Goal: Task Accomplishment & Management: Complete application form

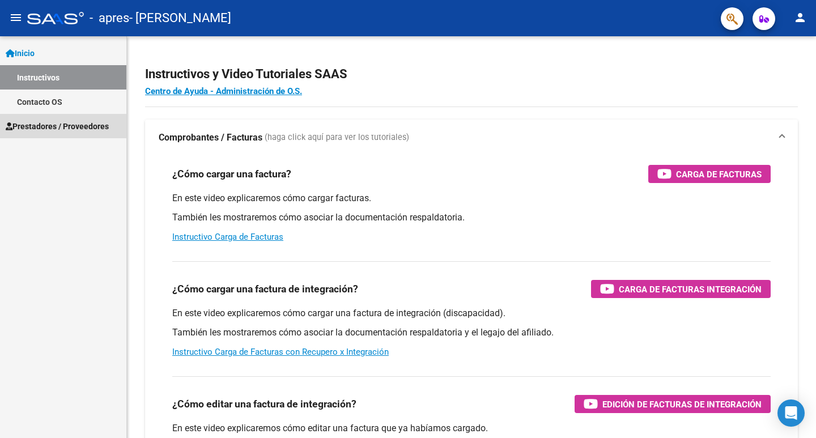
click at [50, 125] on span "Prestadores / Proveedores" at bounding box center [57, 126] width 103 height 12
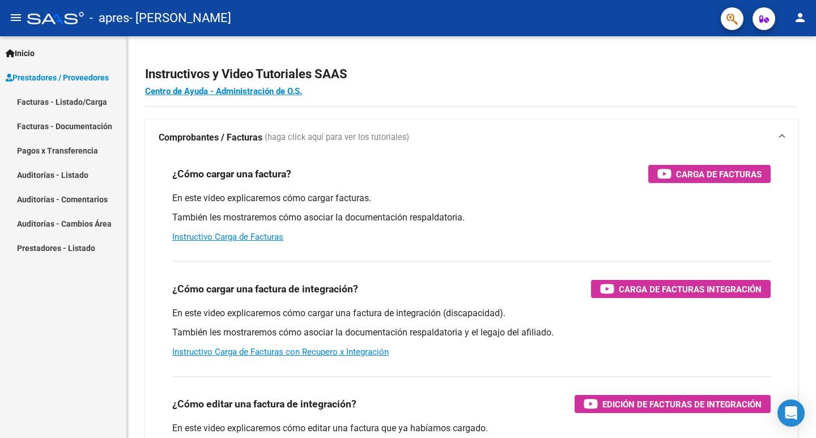
click at [71, 104] on link "Facturas - Listado/Carga" at bounding box center [63, 101] width 126 height 24
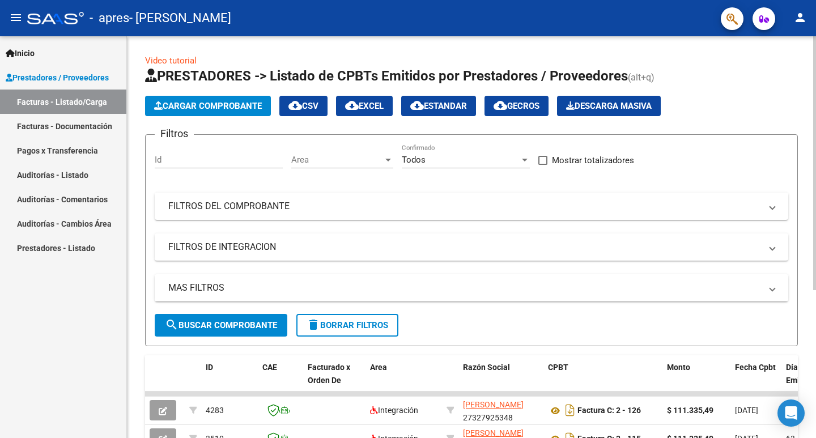
click at [177, 152] on div "Id" at bounding box center [219, 156] width 128 height 24
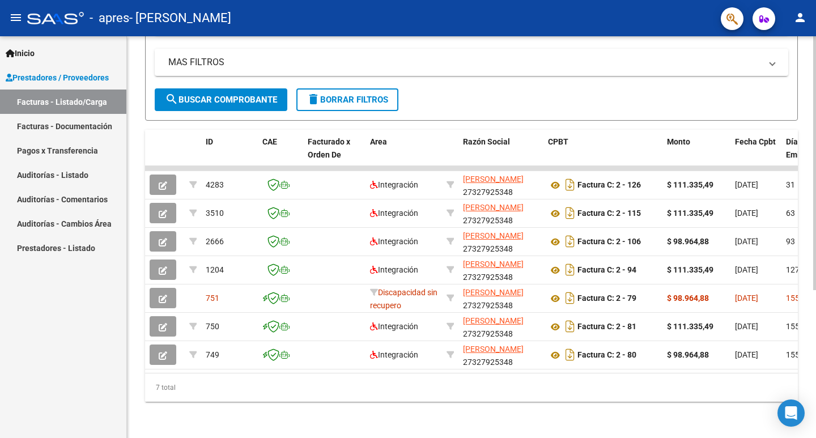
scroll to position [0, 210]
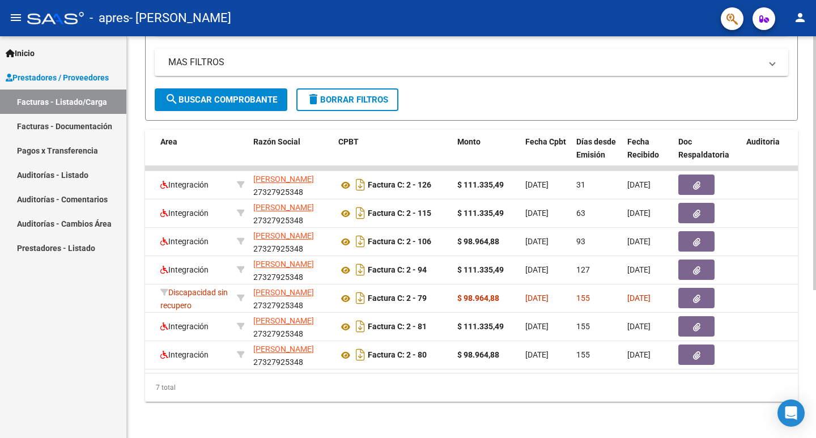
drag, startPoint x: 360, startPoint y: 374, endPoint x: 377, endPoint y: 376, distance: 17.1
click at [377, 376] on div "7 total" at bounding box center [471, 387] width 652 height 28
drag, startPoint x: 377, startPoint y: 376, endPoint x: 259, endPoint y: 374, distance: 117.8
click at [261, 374] on div "7 total" at bounding box center [471, 387] width 652 height 28
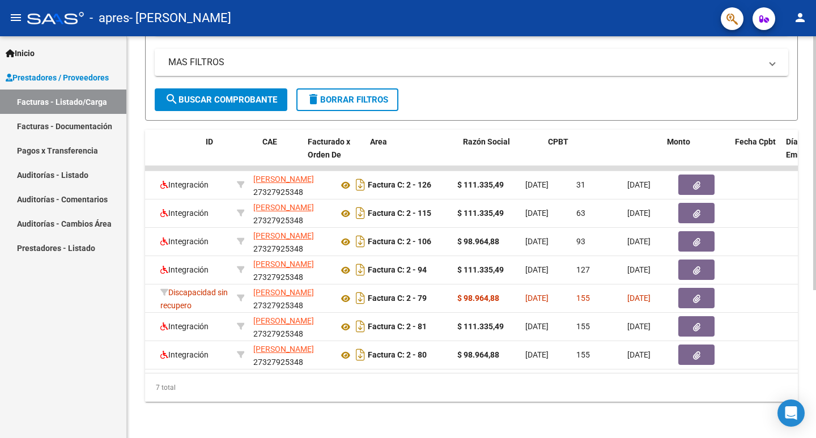
scroll to position [0, 0]
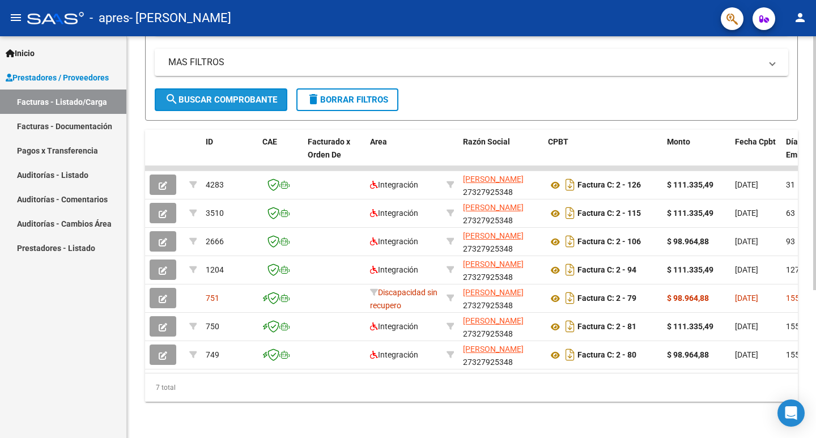
click at [221, 95] on span "search Buscar Comprobante" at bounding box center [221, 100] width 112 height 10
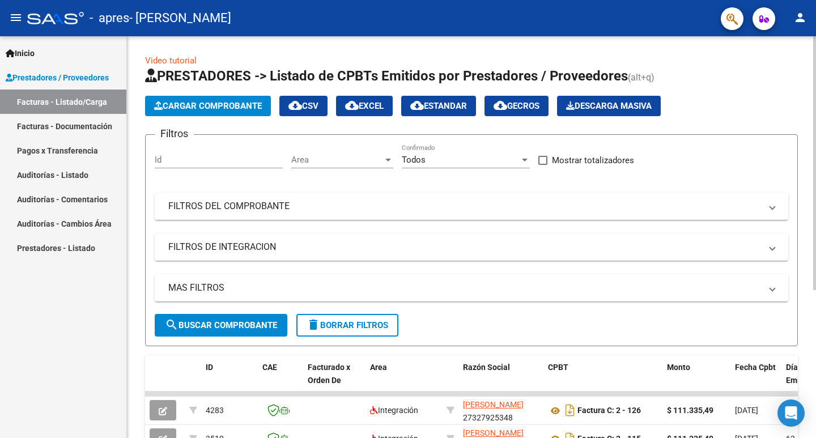
click at [195, 95] on app-list-header "PRESTADORES -> Listado de CPBTs Emitidos por Prestadores / Proveedores (alt+q) …" at bounding box center [471, 206] width 652 height 279
click at [197, 104] on span "Cargar Comprobante" at bounding box center [208, 106] width 108 height 10
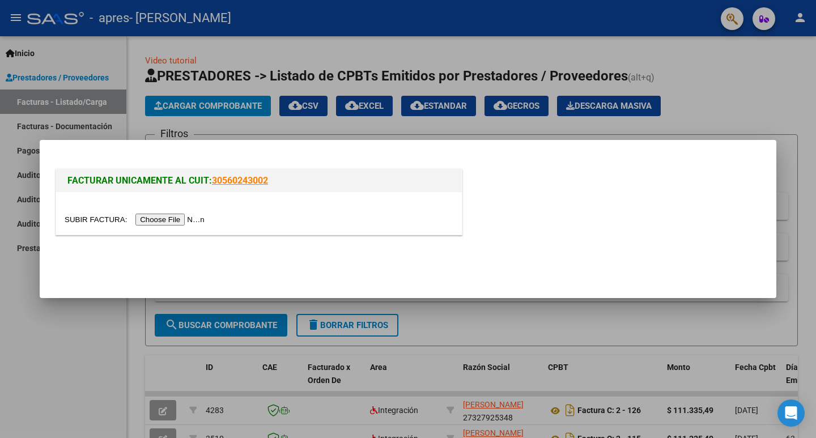
click at [160, 221] on input "file" at bounding box center [136, 220] width 143 height 12
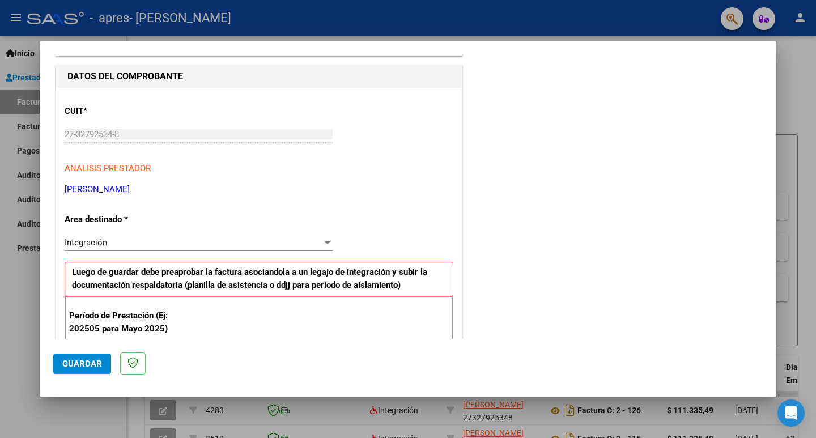
scroll to position [113, 0]
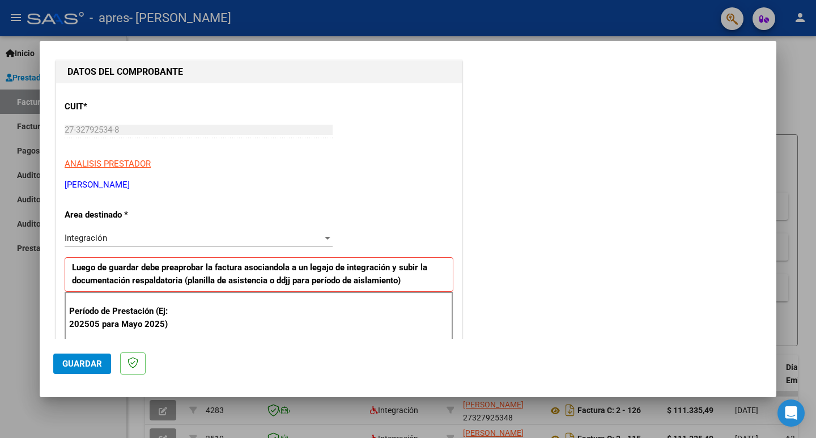
click at [197, 236] on div "Integración" at bounding box center [194, 238] width 258 height 10
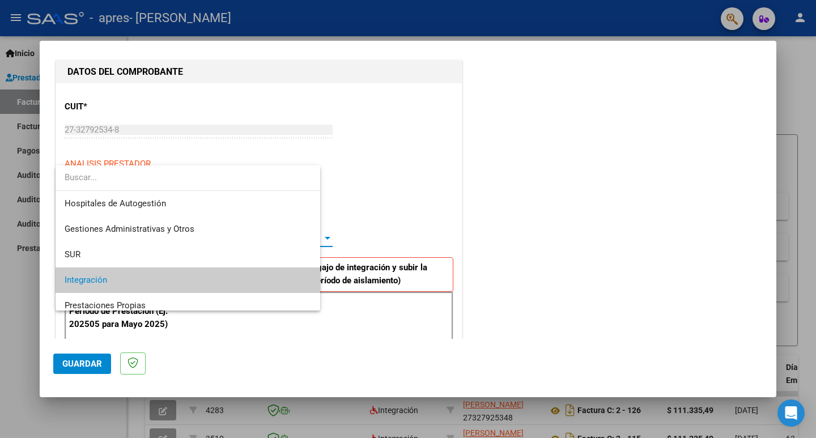
scroll to position [42, 0]
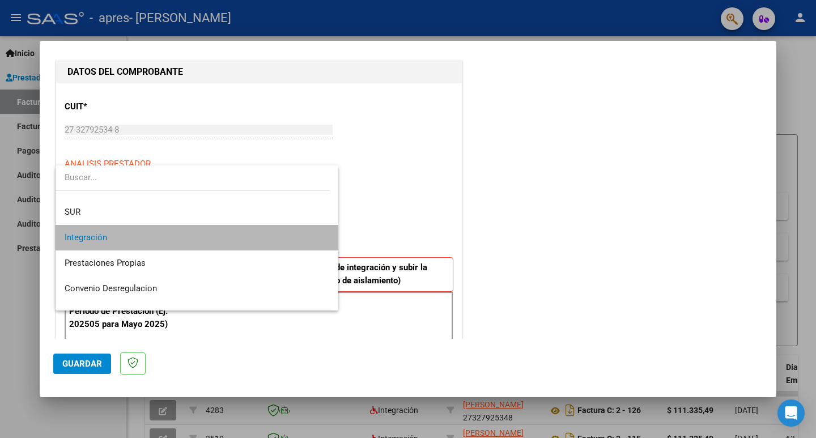
click at [197, 236] on span "Integración" at bounding box center [197, 237] width 265 height 25
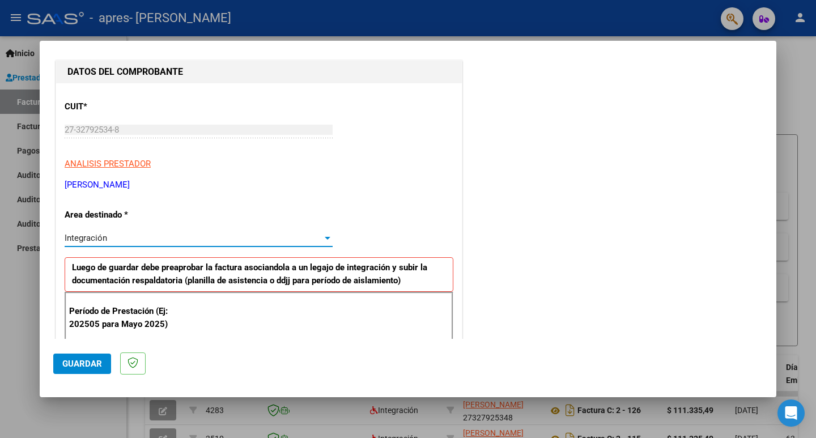
scroll to position [170, 0]
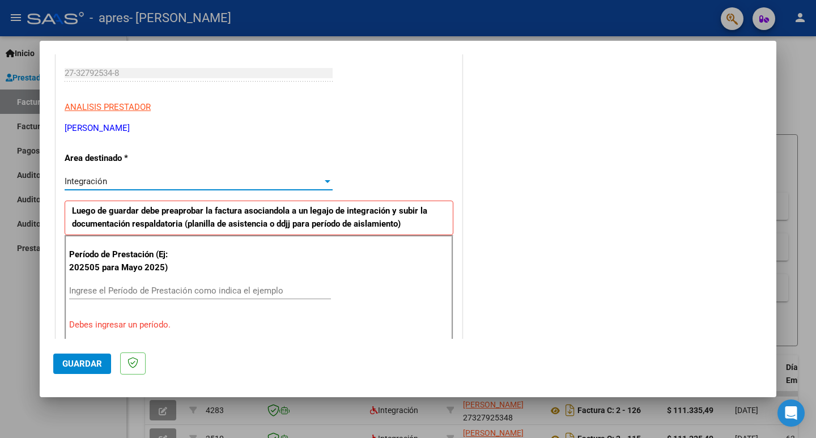
click at [182, 295] on input "Ingrese el Período de Prestación como indica el ejemplo" at bounding box center [200, 290] width 262 height 10
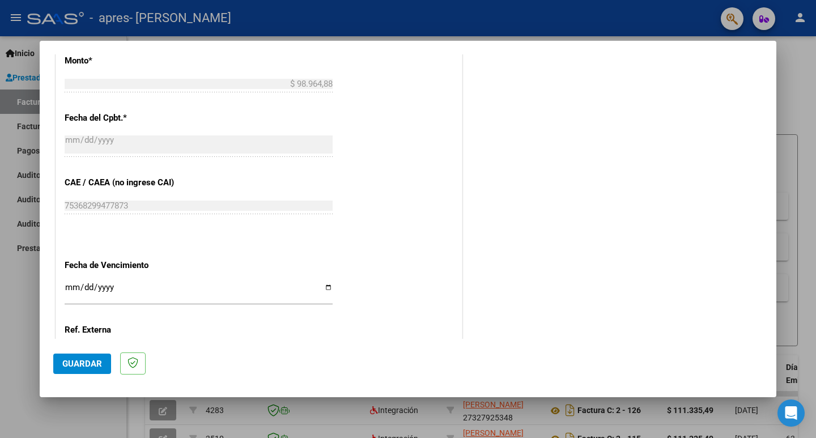
scroll to position [623, 0]
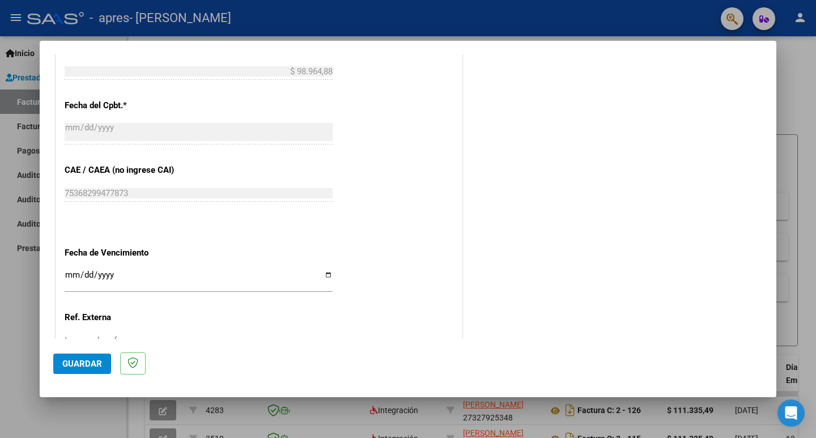
type input "202508"
click at [165, 276] on input "Ingresar la fecha" at bounding box center [199, 279] width 268 height 18
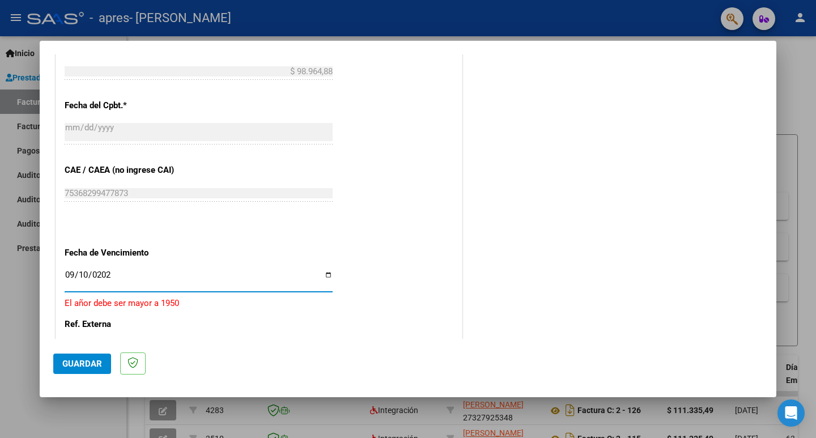
type input "[DATE]"
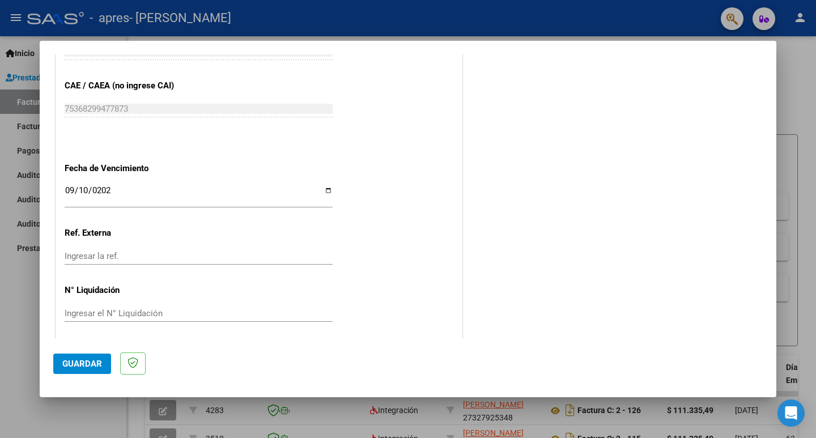
scroll to position [713, 0]
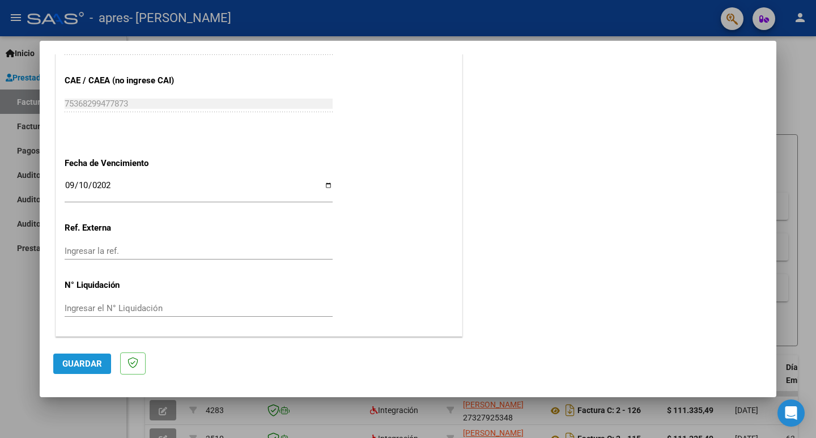
click at [81, 359] on span "Guardar" at bounding box center [82, 364] width 40 height 10
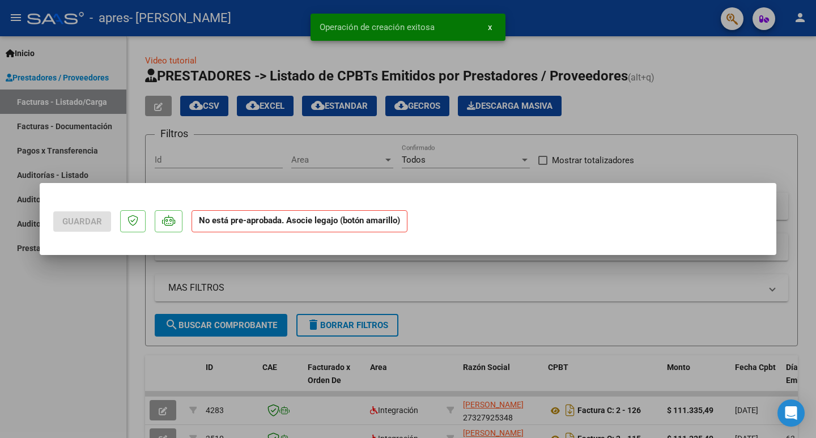
scroll to position [0, 0]
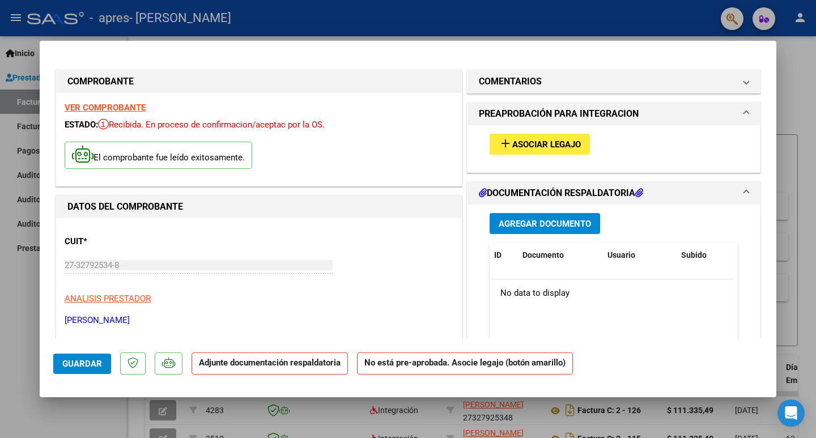
click at [514, 142] on span "Asociar Legajo" at bounding box center [546, 144] width 69 height 10
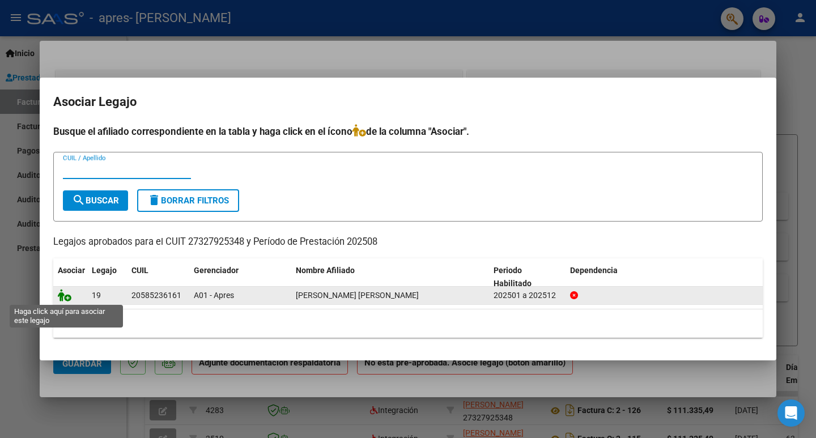
click at [59, 297] on icon at bounding box center [65, 295] width 14 height 12
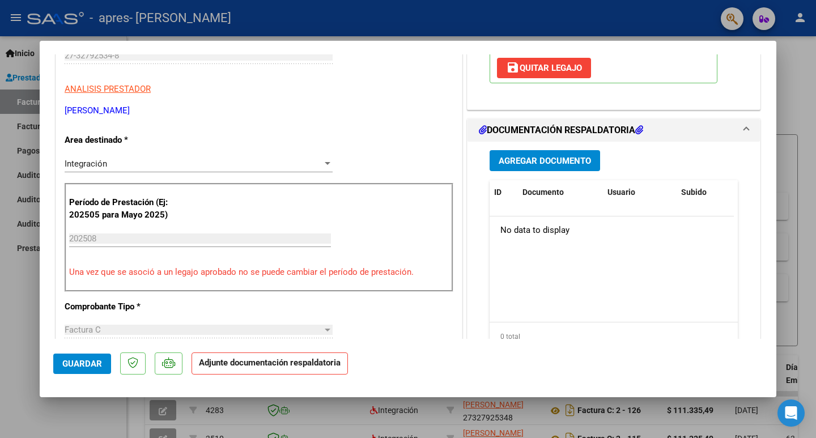
scroll to position [227, 0]
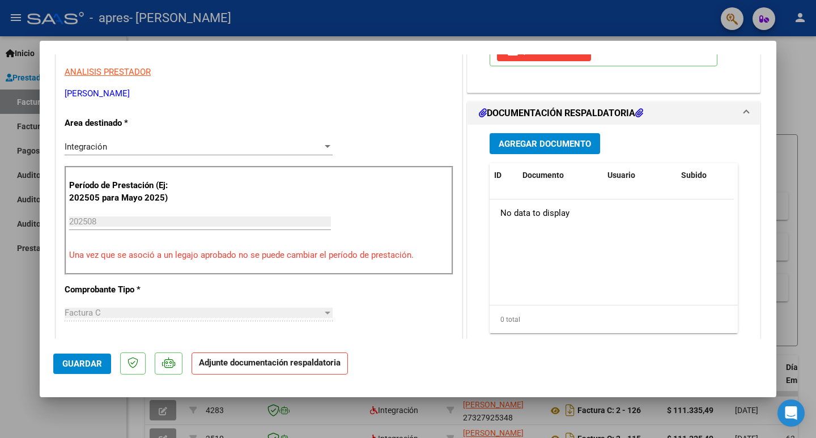
click at [524, 143] on span "Agregar Documento" at bounding box center [544, 144] width 92 height 10
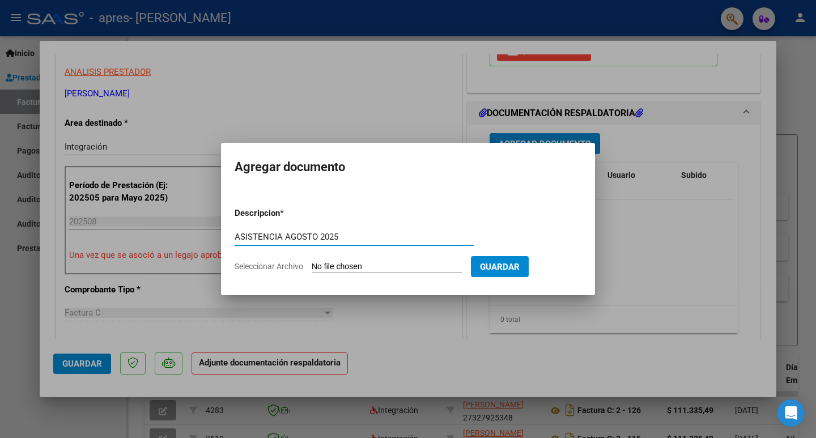
type input "ASISTENCIA AGOSTO 2025"
click at [446, 266] on input "Seleccionar Archivo" at bounding box center [387, 267] width 150 height 11
type input "C:\fakepath\ASISTENCIA AGOSTO [PERSON_NAME] 2025.jpg"
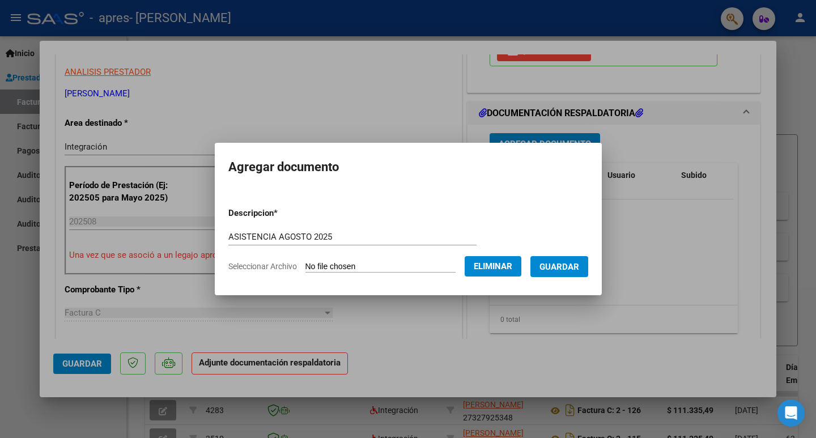
click at [573, 266] on span "Guardar" at bounding box center [559, 267] width 40 height 10
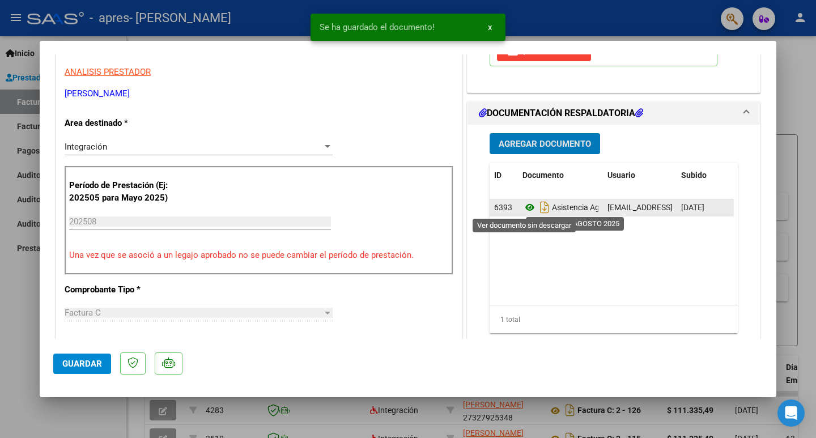
click at [526, 207] on icon at bounding box center [529, 208] width 15 height 14
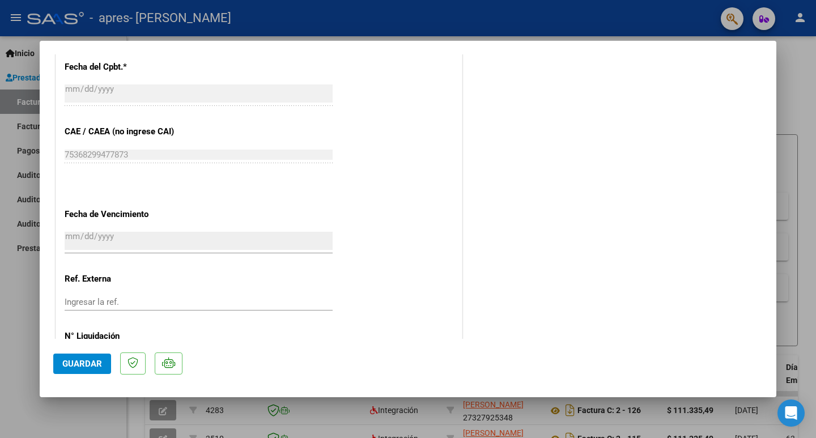
scroll to position [730, 0]
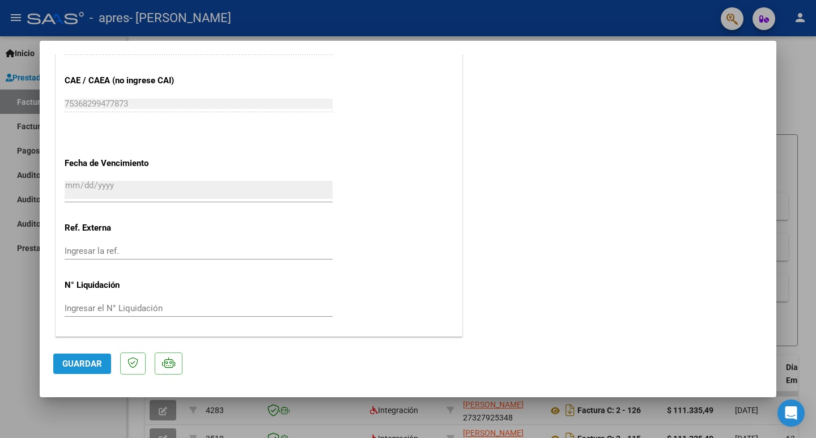
click at [76, 364] on span "Guardar" at bounding box center [82, 364] width 40 height 10
click at [86, 366] on span "Guardar" at bounding box center [82, 364] width 40 height 10
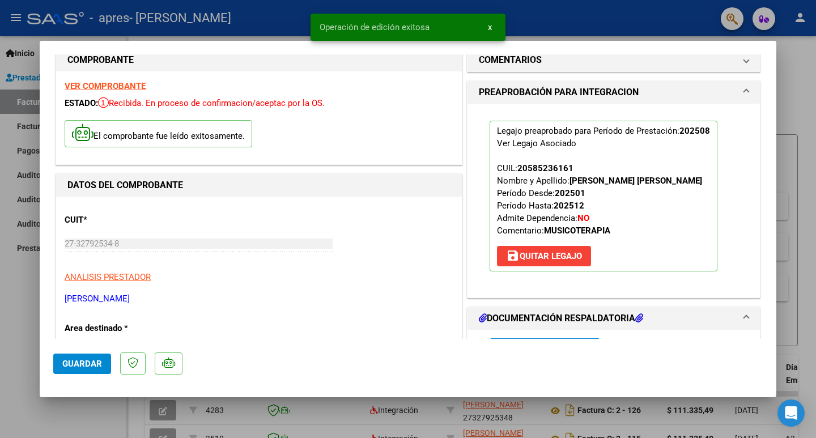
scroll to position [0, 0]
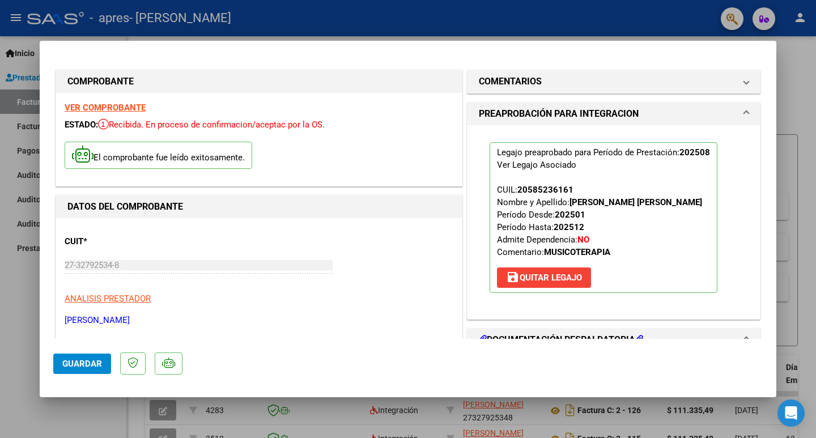
click at [28, 46] on div at bounding box center [408, 219] width 816 height 438
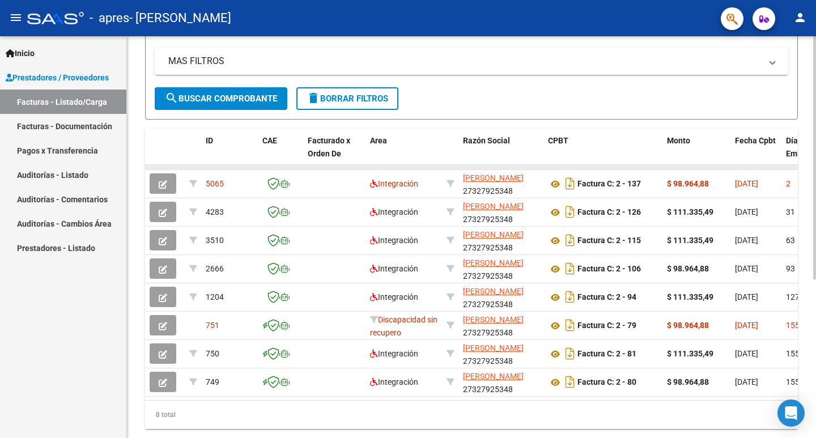
scroll to position [262, 0]
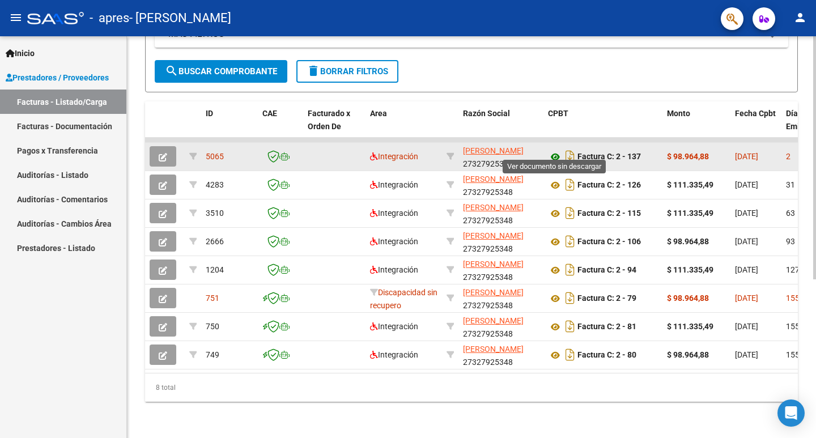
click at [557, 150] on icon at bounding box center [555, 157] width 15 height 14
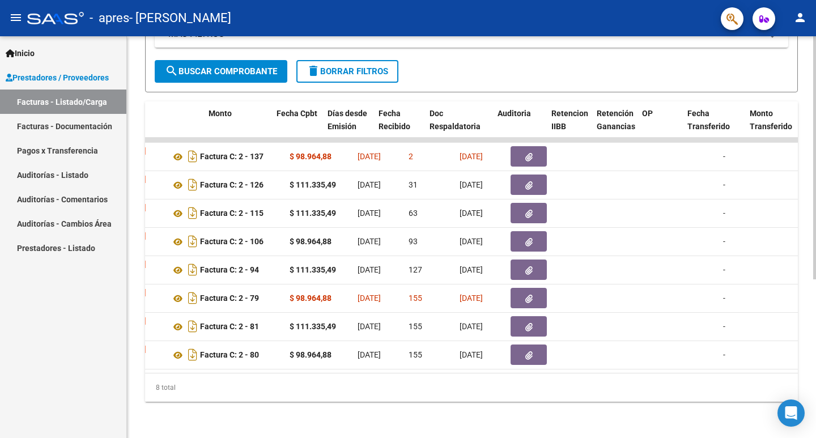
scroll to position [0, 480]
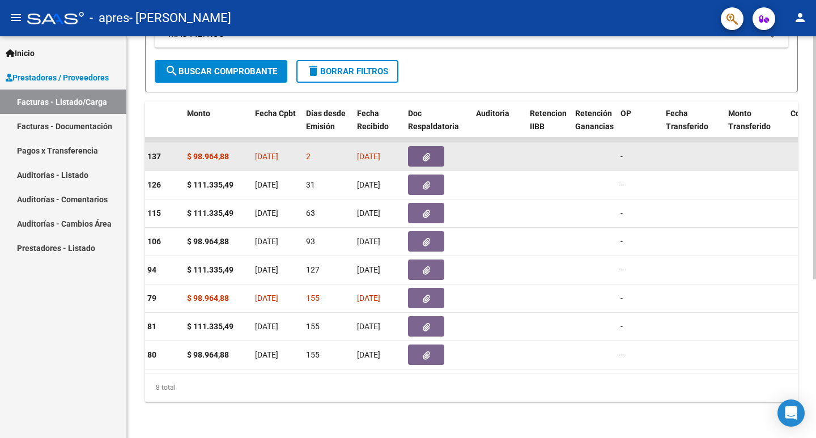
click at [424, 153] on icon "button" at bounding box center [426, 157] width 7 height 8
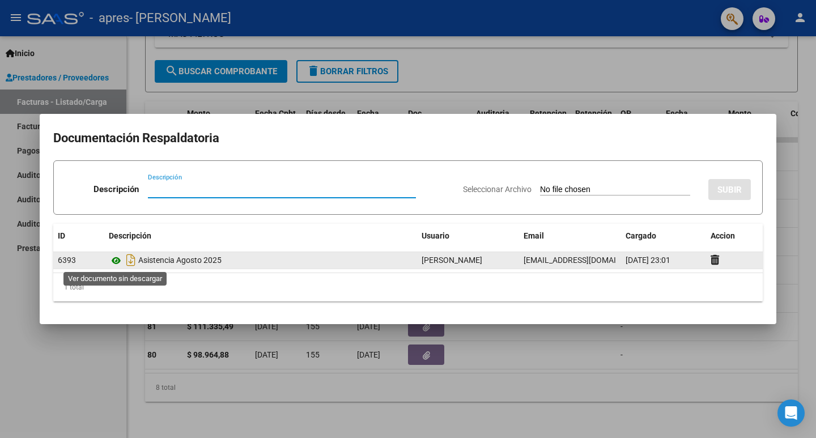
click at [116, 259] on icon at bounding box center [116, 261] width 15 height 14
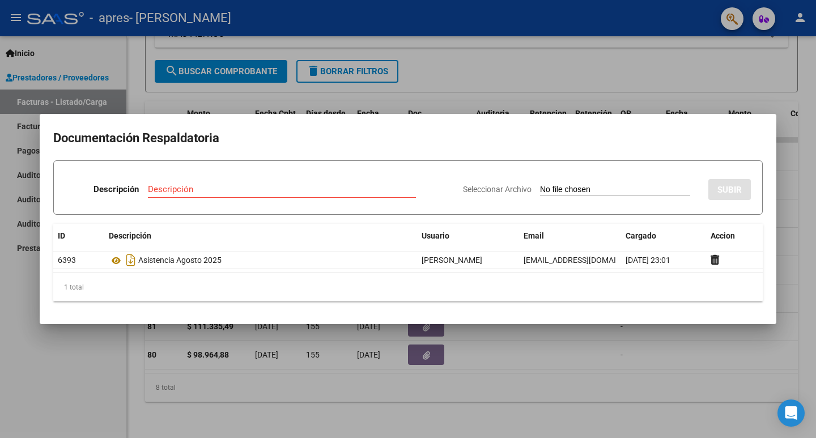
click at [100, 362] on div at bounding box center [408, 219] width 816 height 438
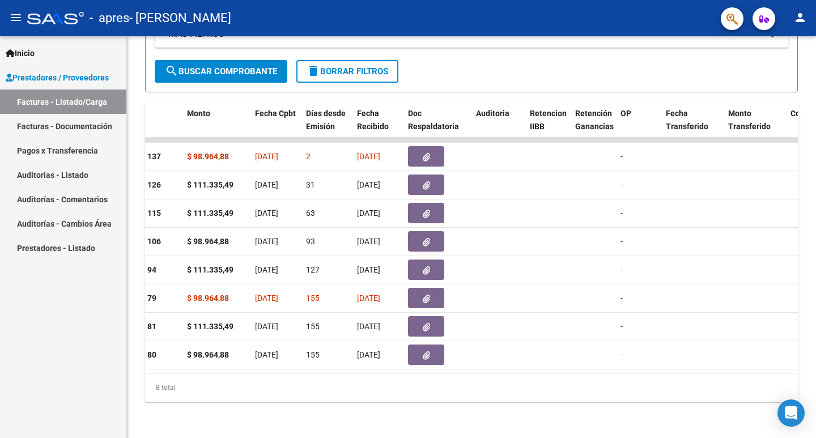
click at [100, 362] on div "Inicio Instructivos Contacto OS Prestadores / Proveedores Facturas - Listado/Ca…" at bounding box center [63, 237] width 126 height 402
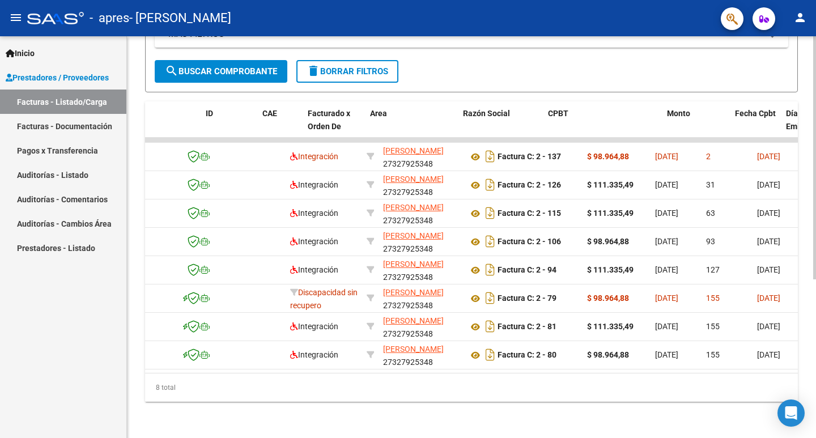
scroll to position [0, 0]
